Goal: Contribute content

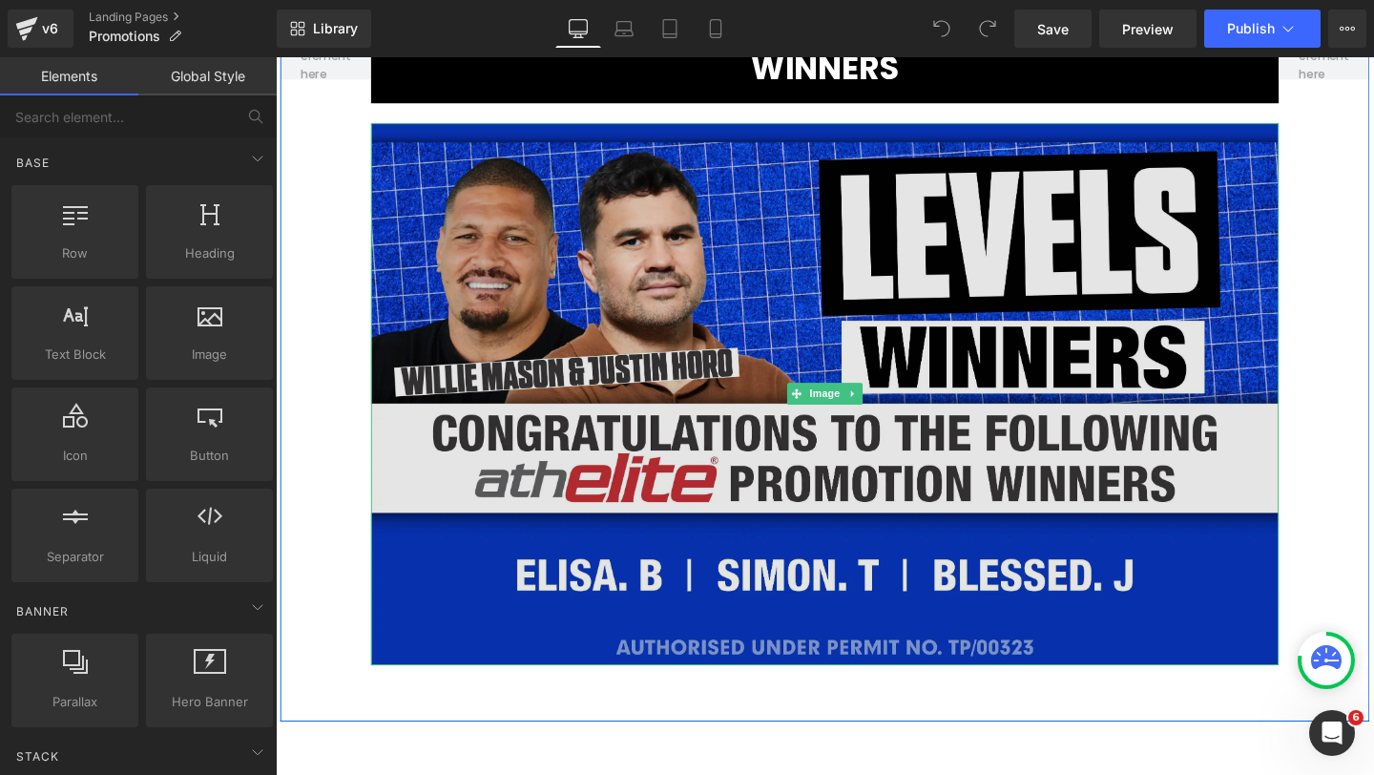
scroll to position [1591, 0]
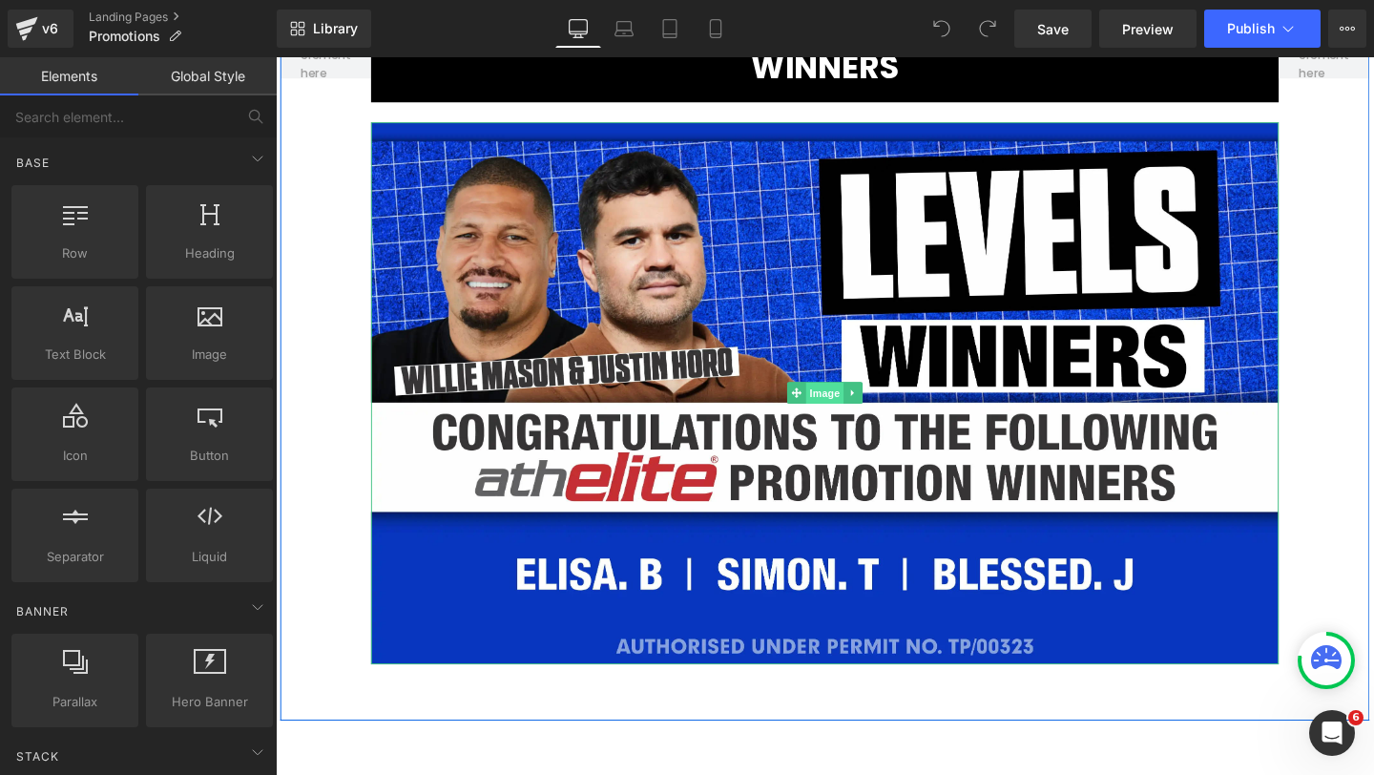
click at [842, 409] on span "Image" at bounding box center [853, 411] width 40 height 23
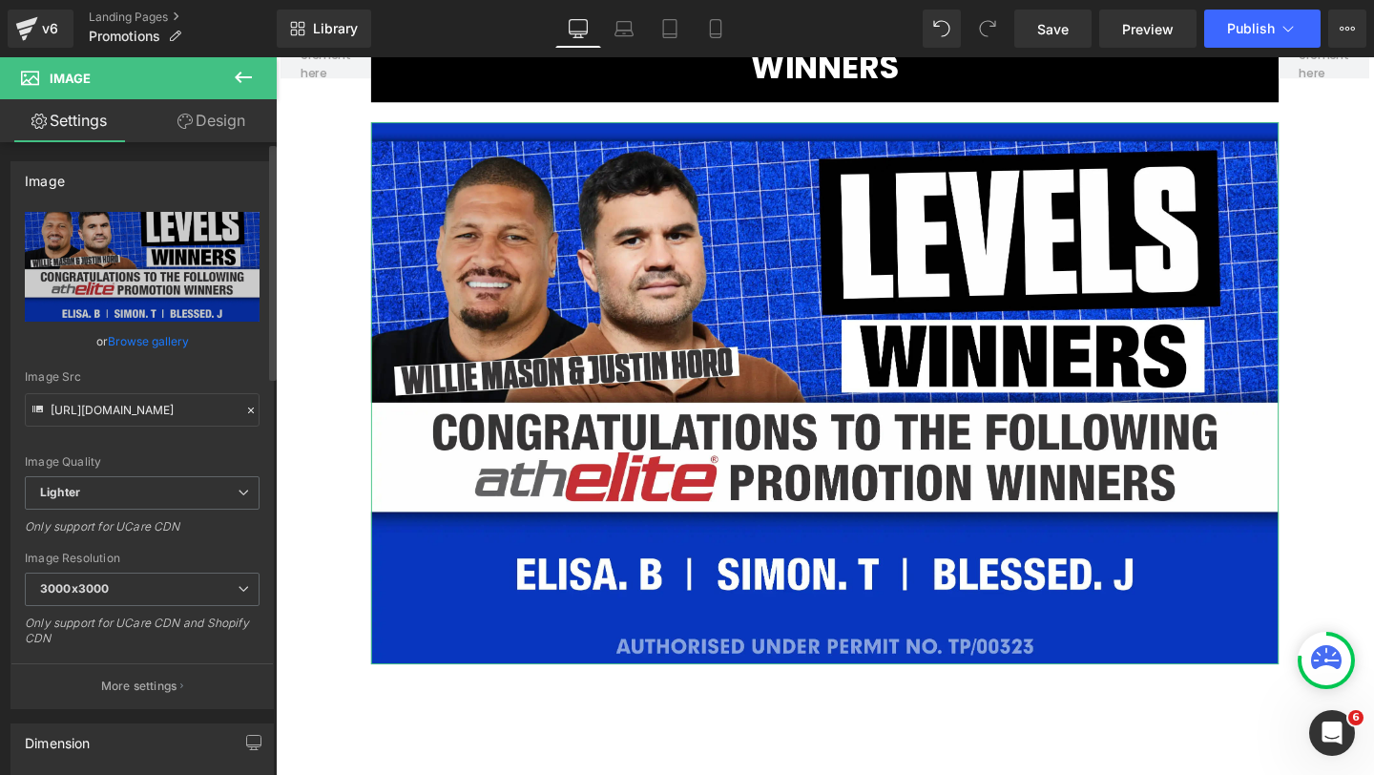
click at [162, 332] on link "Browse gallery" at bounding box center [148, 340] width 81 height 33
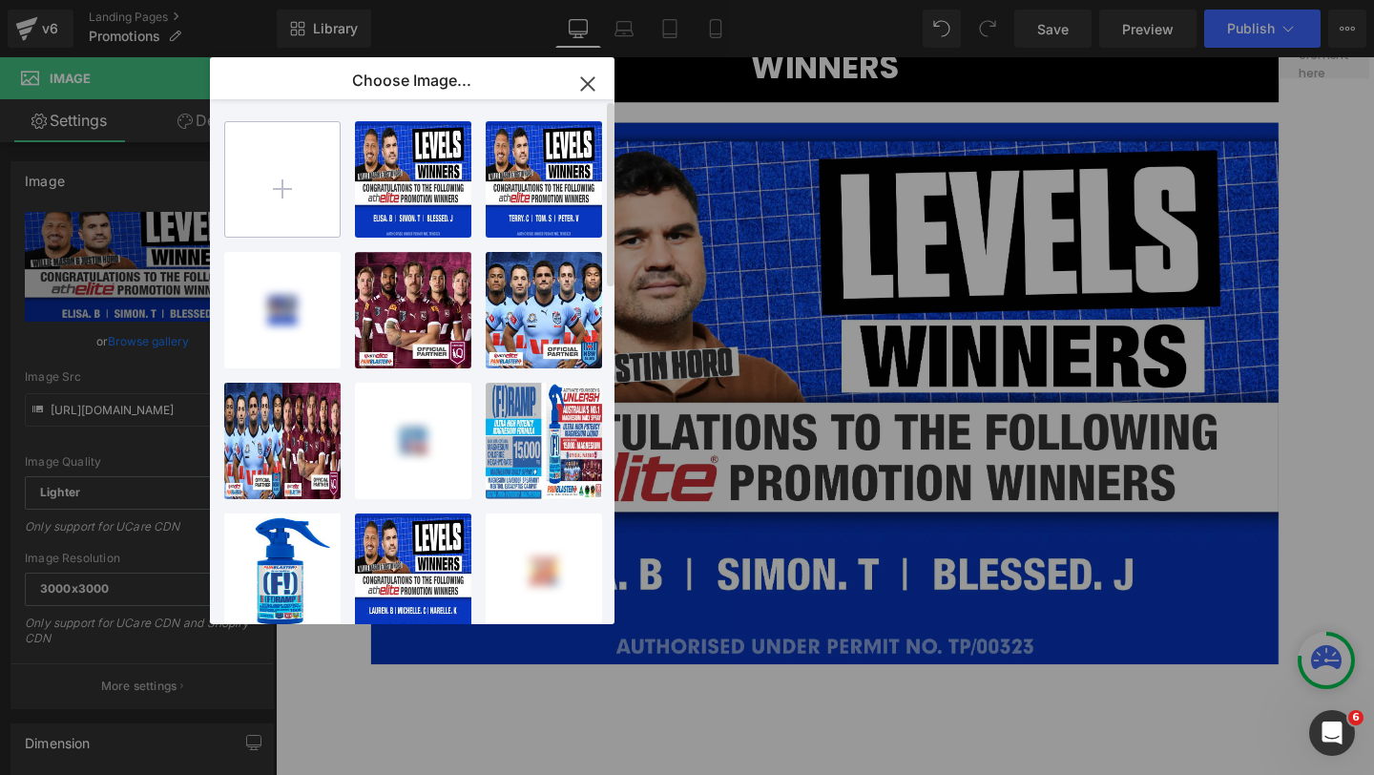
click at [299, 180] on input "file" at bounding box center [282, 179] width 114 height 114
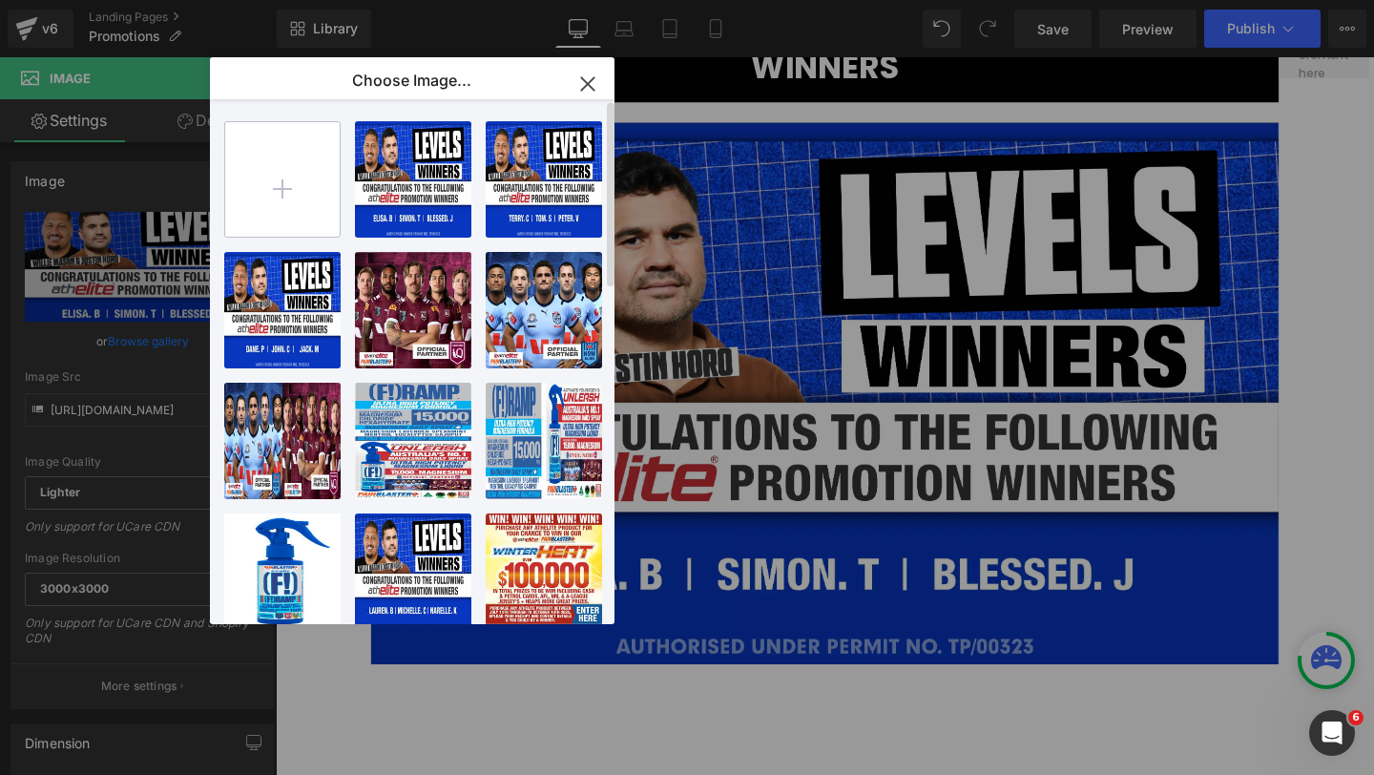
type input "C:\fakepath\winnersss.webp"
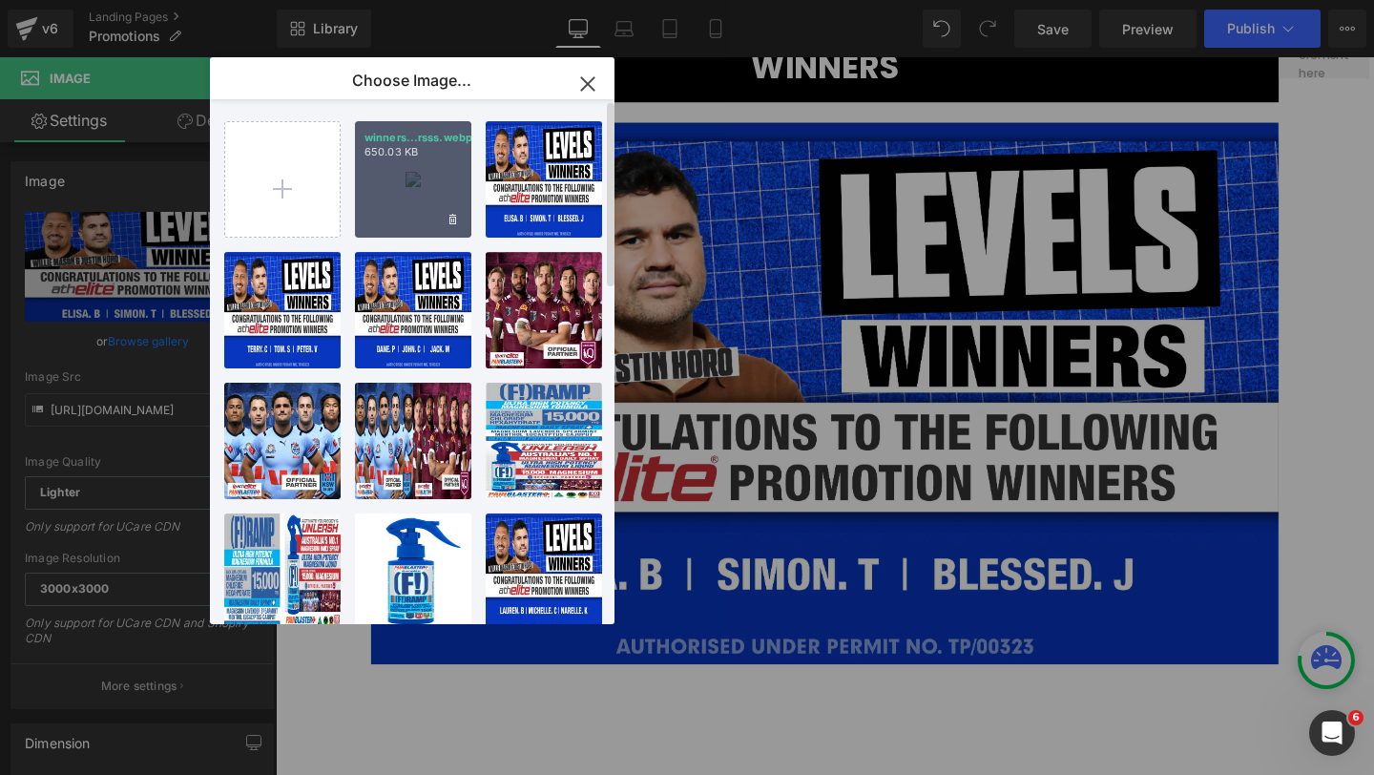
click at [414, 185] on div "winners...rsss.webp 650.03 KB" at bounding box center [413, 179] width 116 height 116
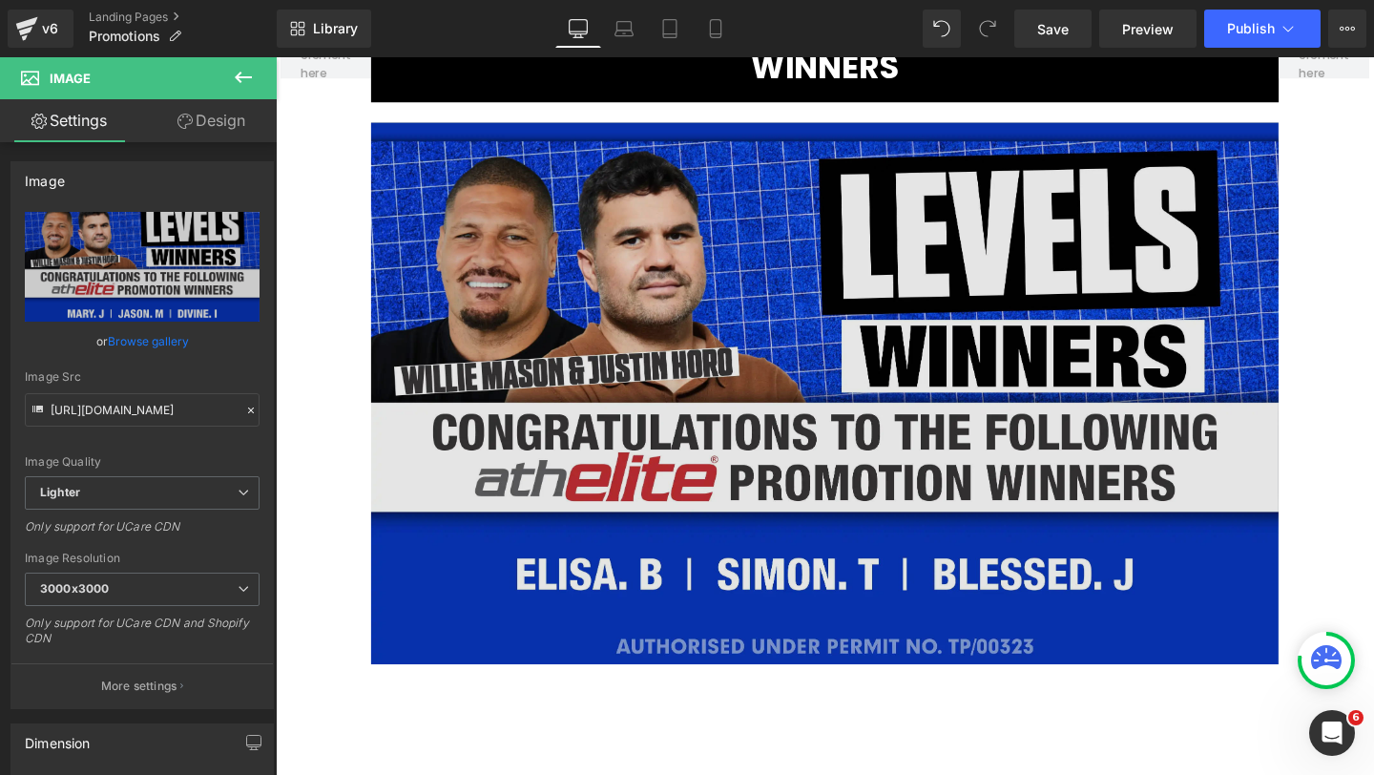
type input "[URL][DOMAIN_NAME]"
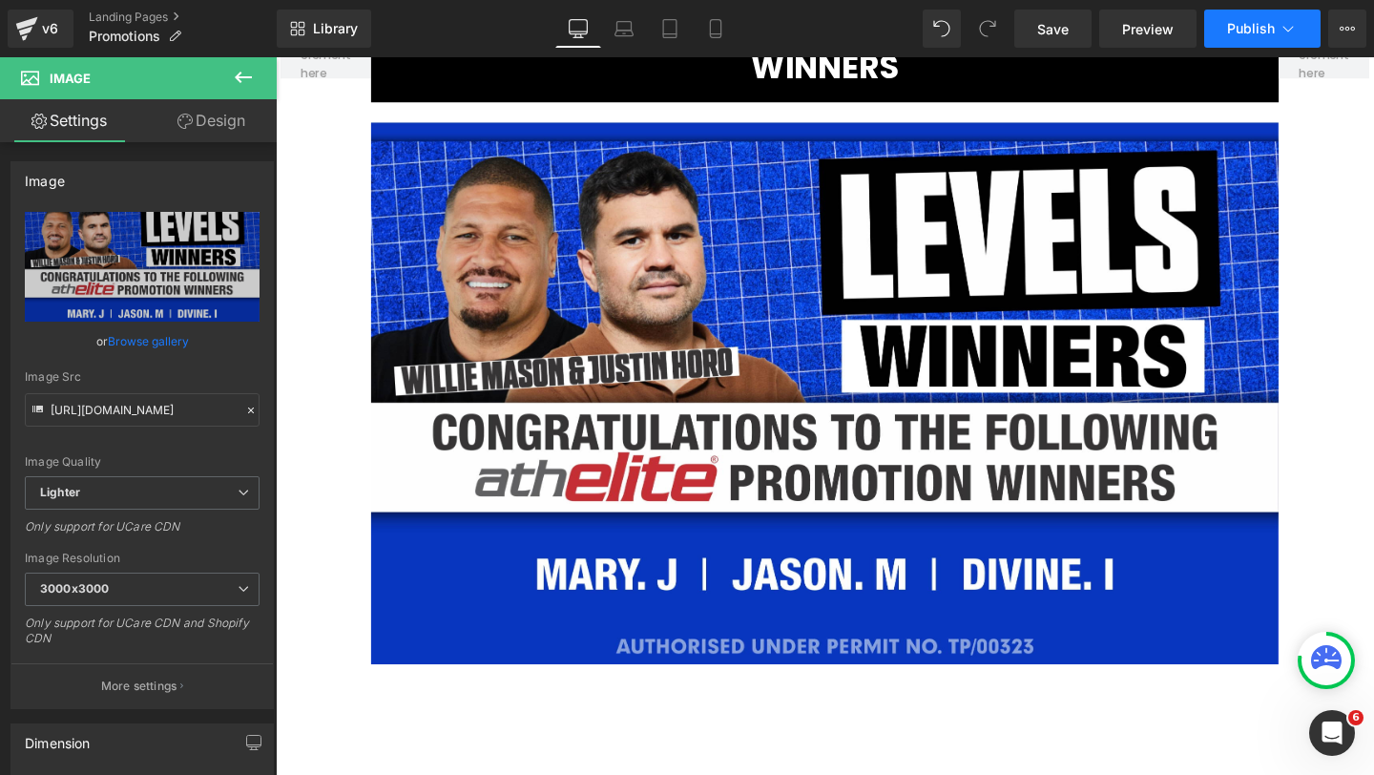
click at [1245, 31] on span "Publish" at bounding box center [1251, 28] width 48 height 15
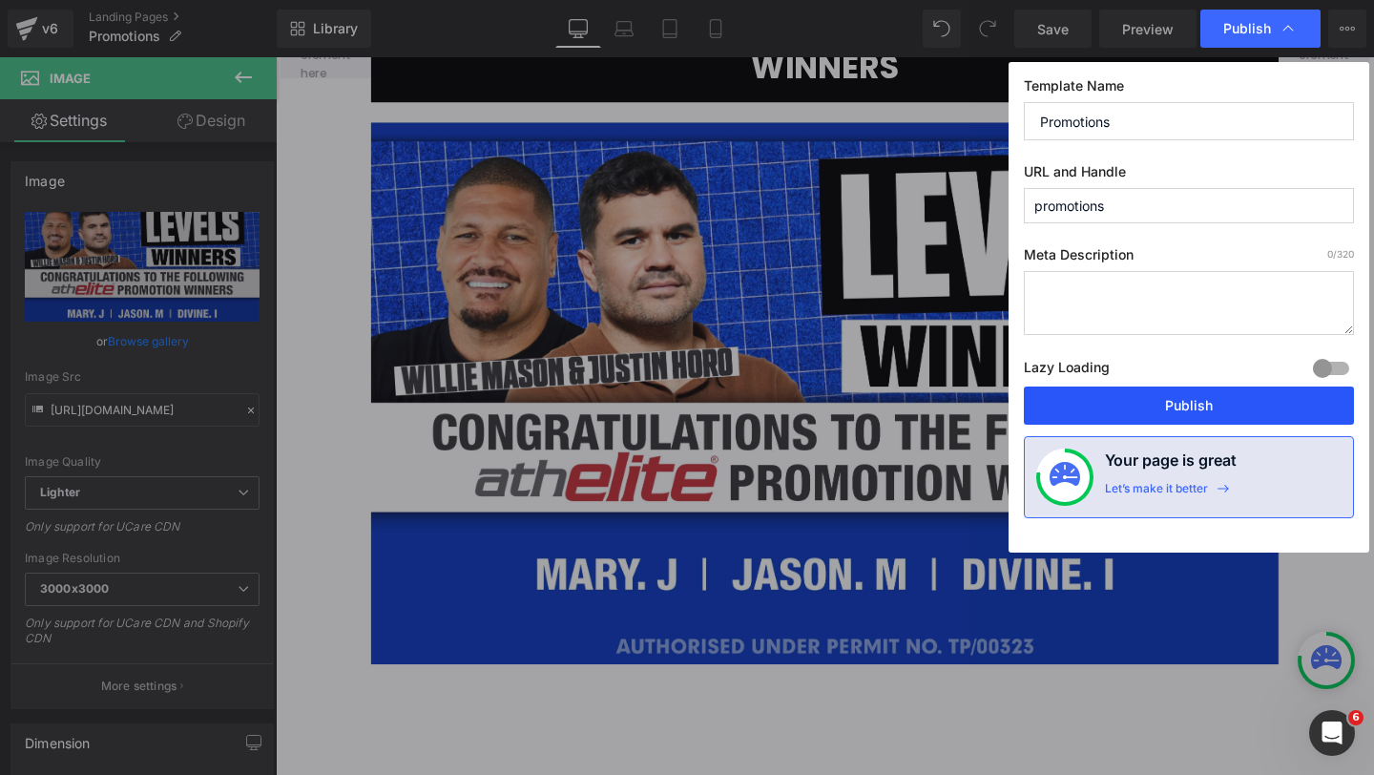
click at [1128, 413] on button "Publish" at bounding box center [1189, 405] width 330 height 38
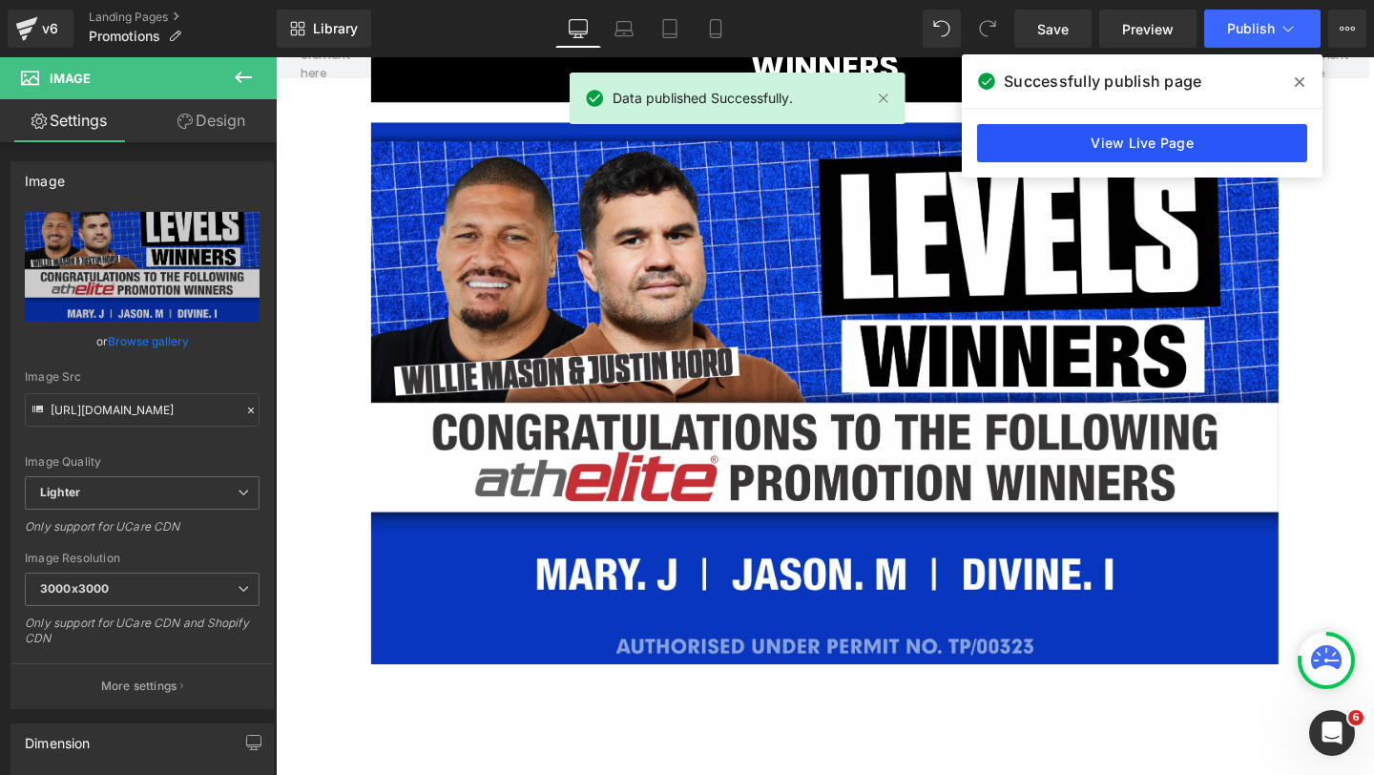
click at [1160, 147] on link "View Live Page" at bounding box center [1142, 143] width 330 height 38
